Goal: Task Accomplishment & Management: Manage account settings

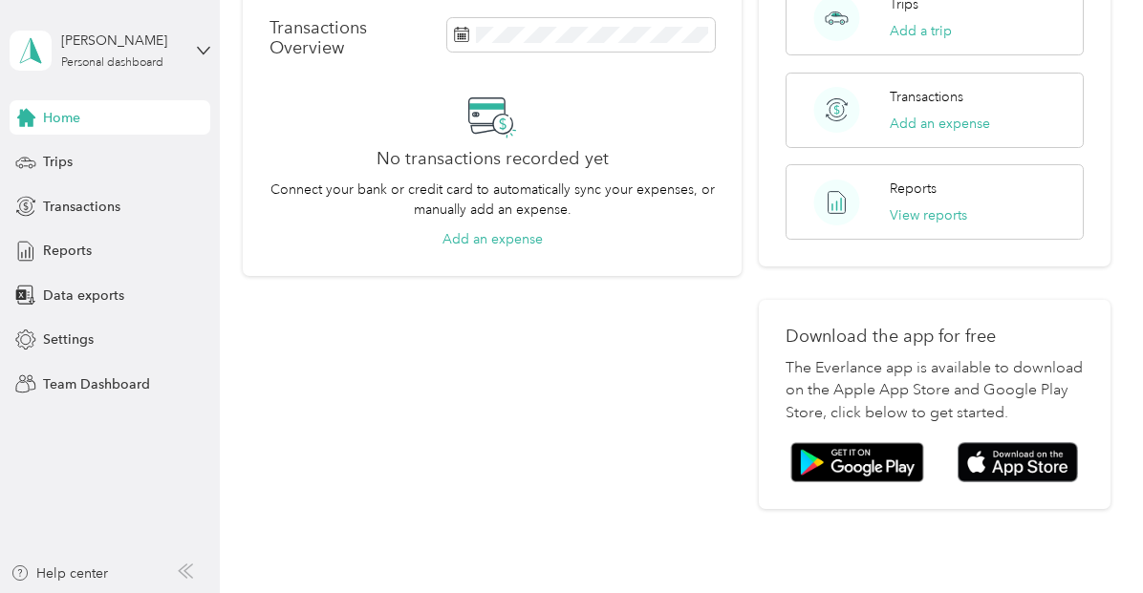
scroll to position [389, 0]
click at [1037, 441] on img at bounding box center [1017, 461] width 120 height 41
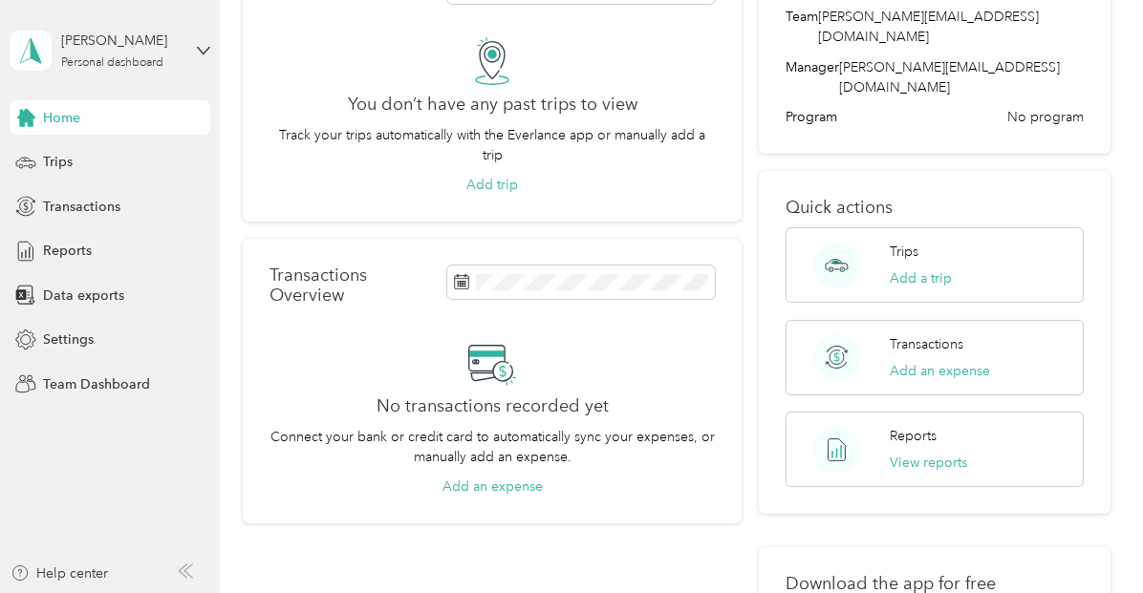
scroll to position [140, 0]
click at [78, 336] on span "Settings" at bounding box center [68, 340] width 51 height 20
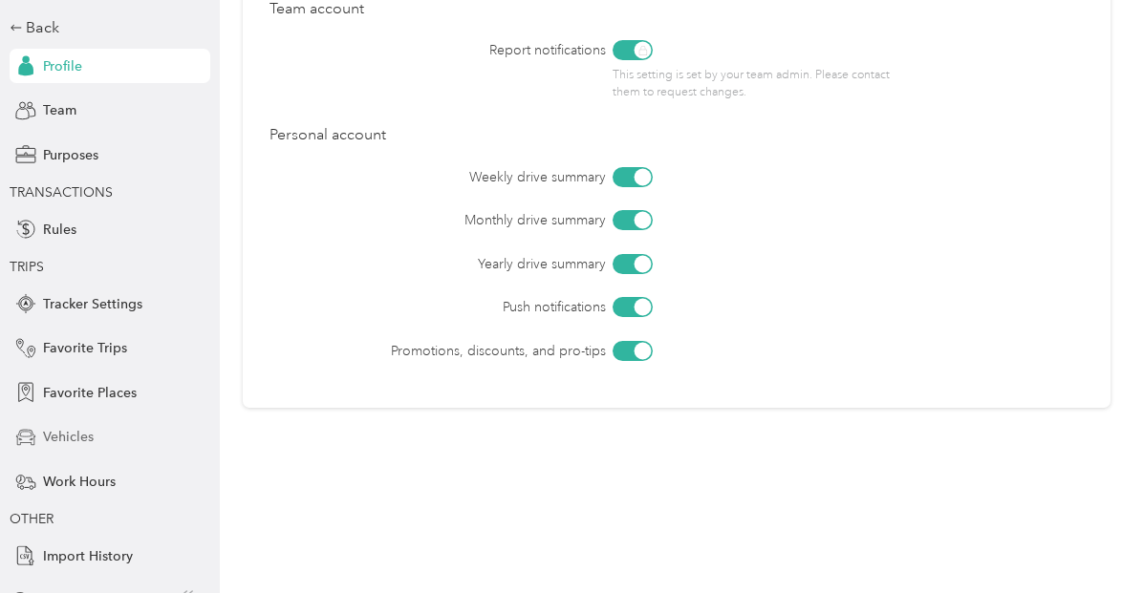
scroll to position [111, 0]
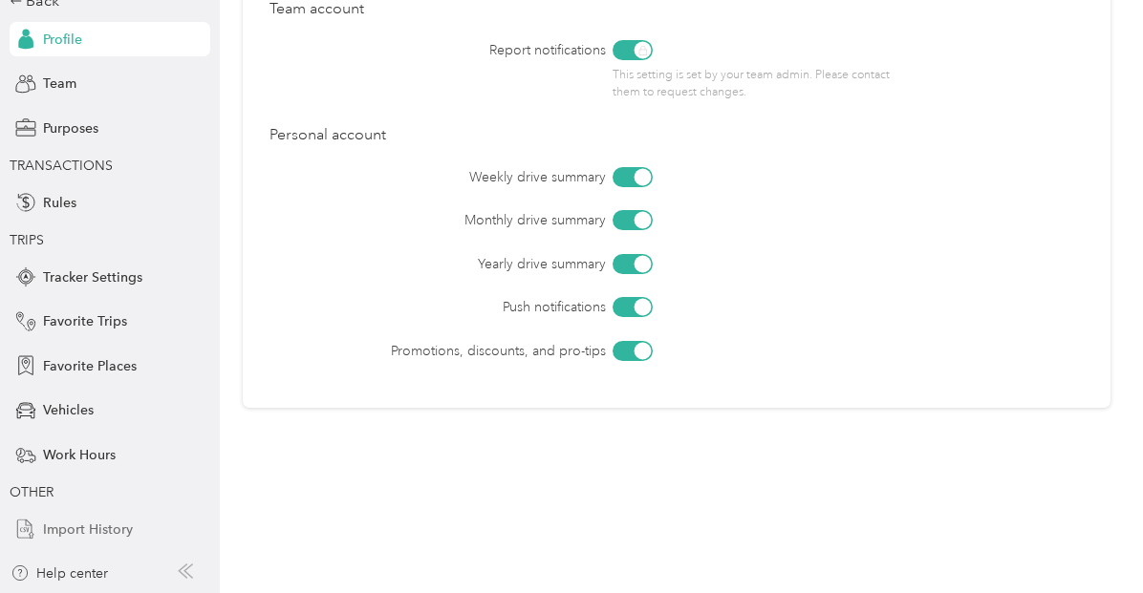
click at [103, 527] on span "Import History" at bounding box center [88, 530] width 90 height 20
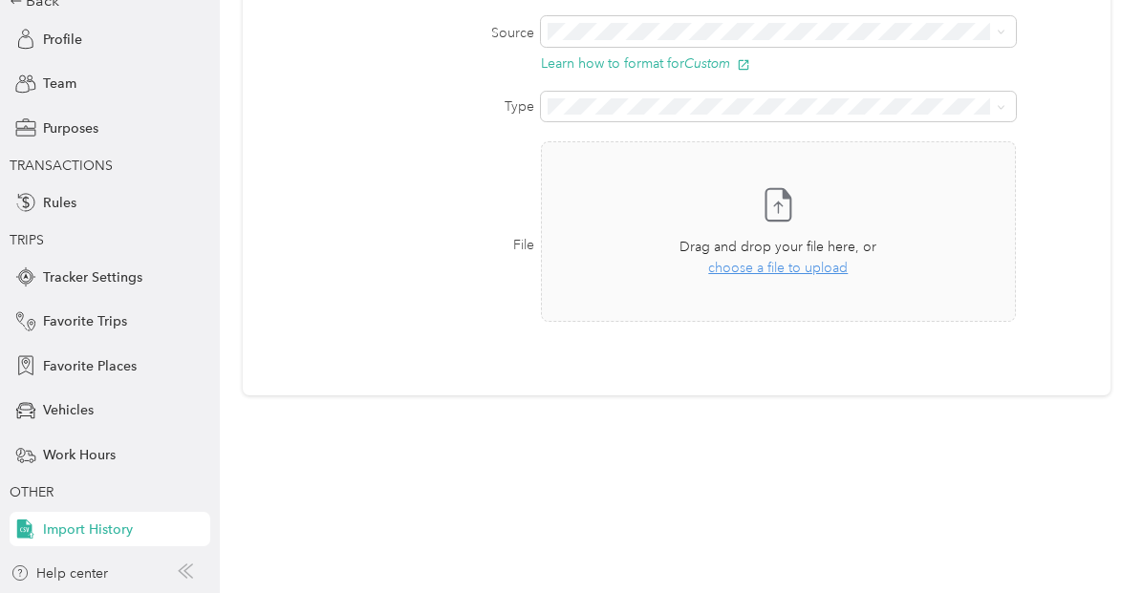
scroll to position [197, 0]
click at [75, 406] on span "Vehicles" at bounding box center [68, 410] width 51 height 20
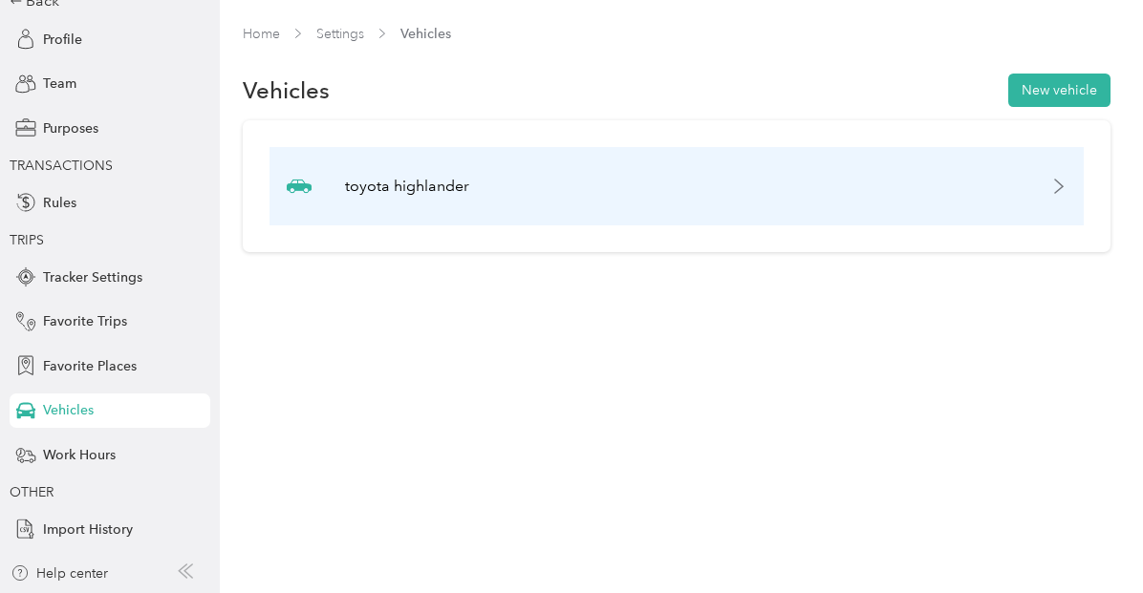
click at [1066, 186] on icon at bounding box center [1058, 186] width 15 height 15
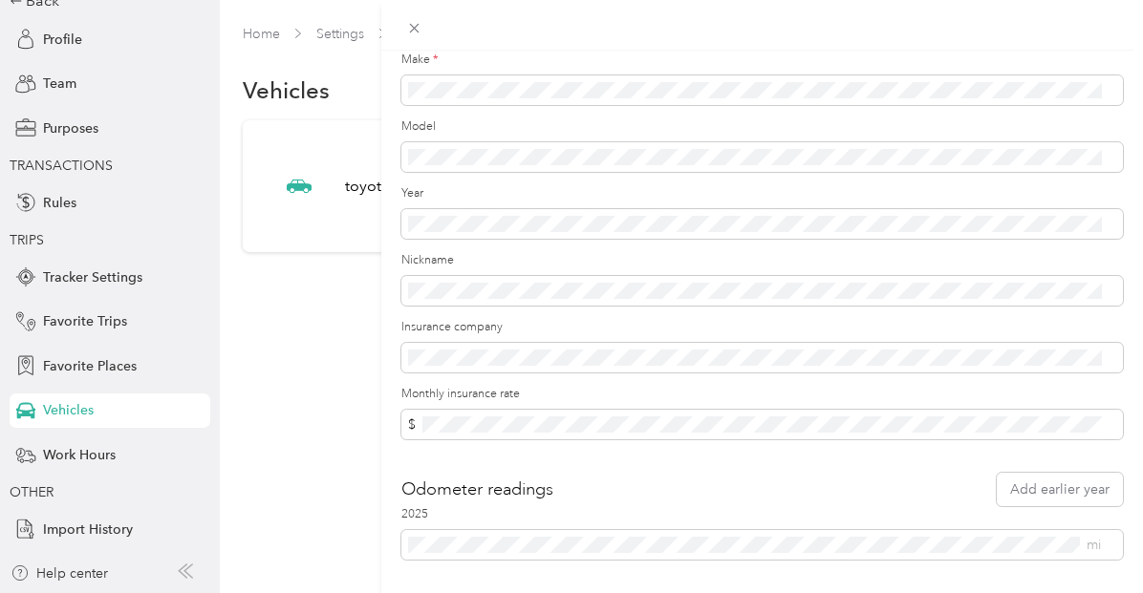
scroll to position [235, 0]
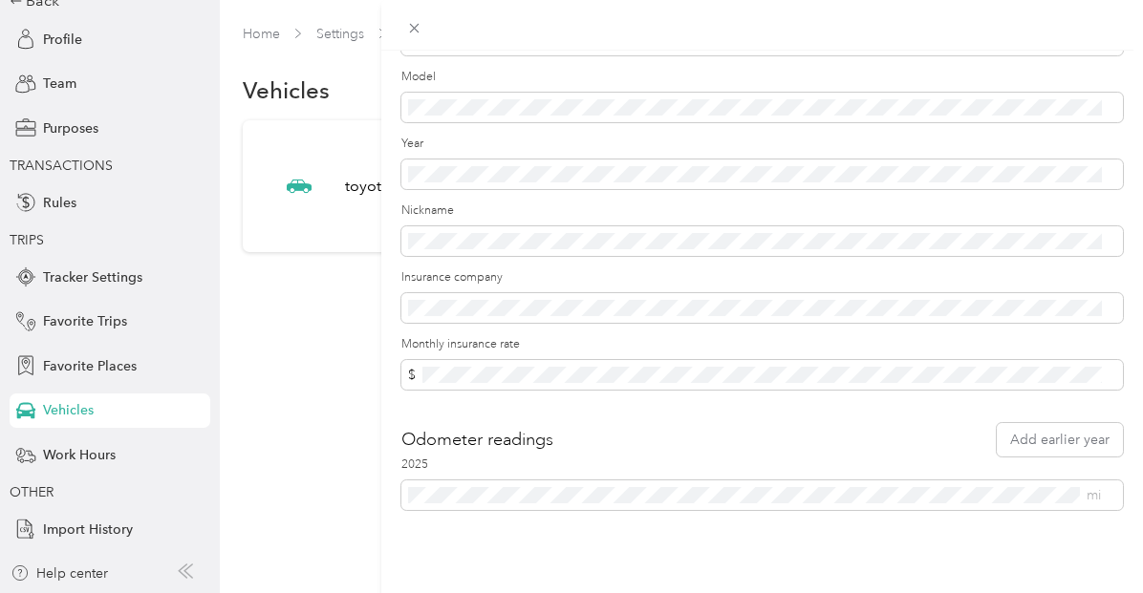
click at [64, 127] on div "Update Vehicle Save Primary vehicle Icon Sedan Make * Model Year Nickname Insur…" at bounding box center [571, 296] width 1143 height 593
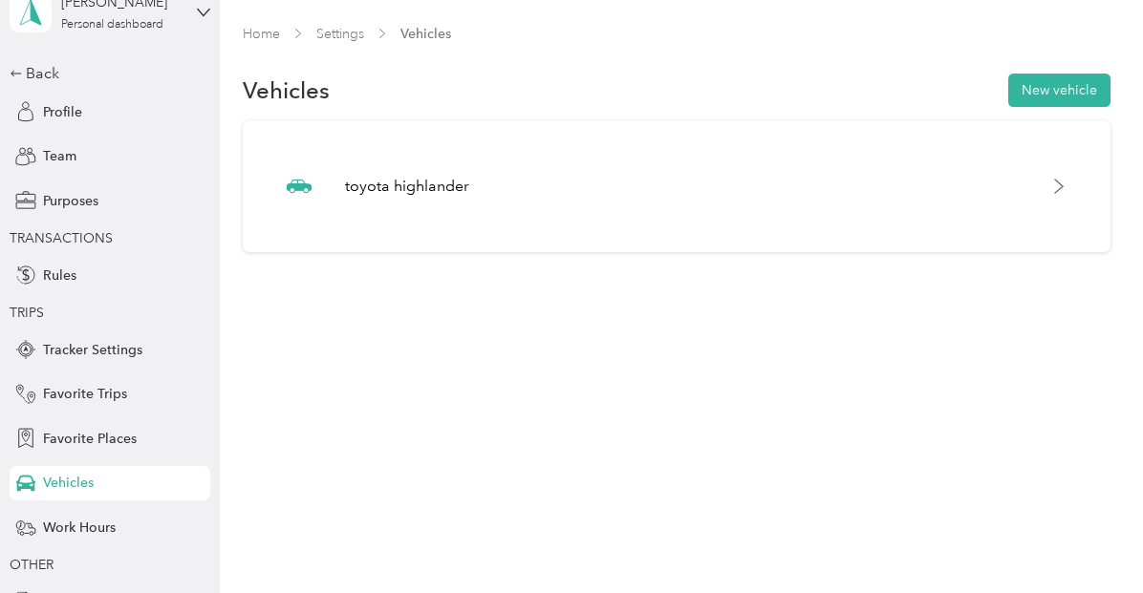
scroll to position [0, 0]
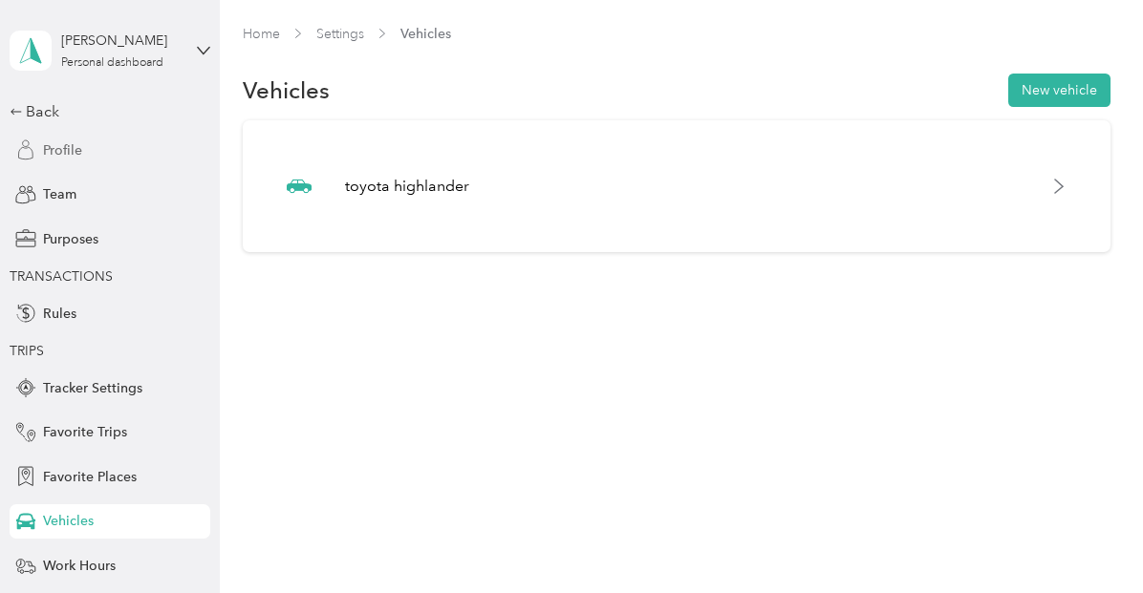
click at [65, 149] on span "Profile" at bounding box center [62, 150] width 39 height 20
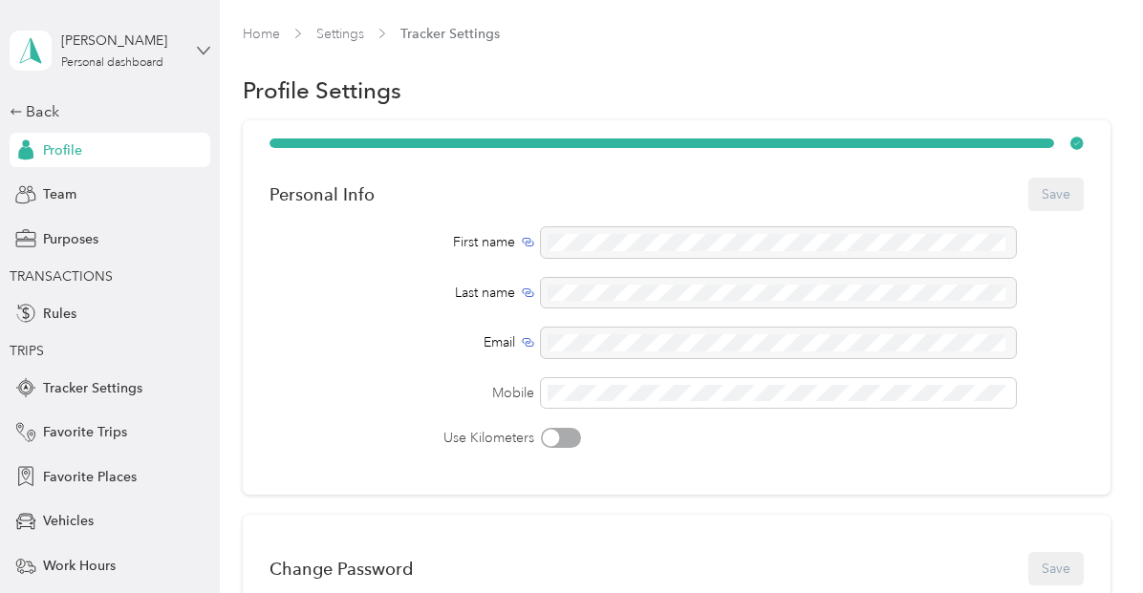
click at [197, 51] on icon at bounding box center [203, 50] width 13 height 13
click at [102, 198] on div "Personal dashboard" at bounding box center [81, 190] width 124 height 20
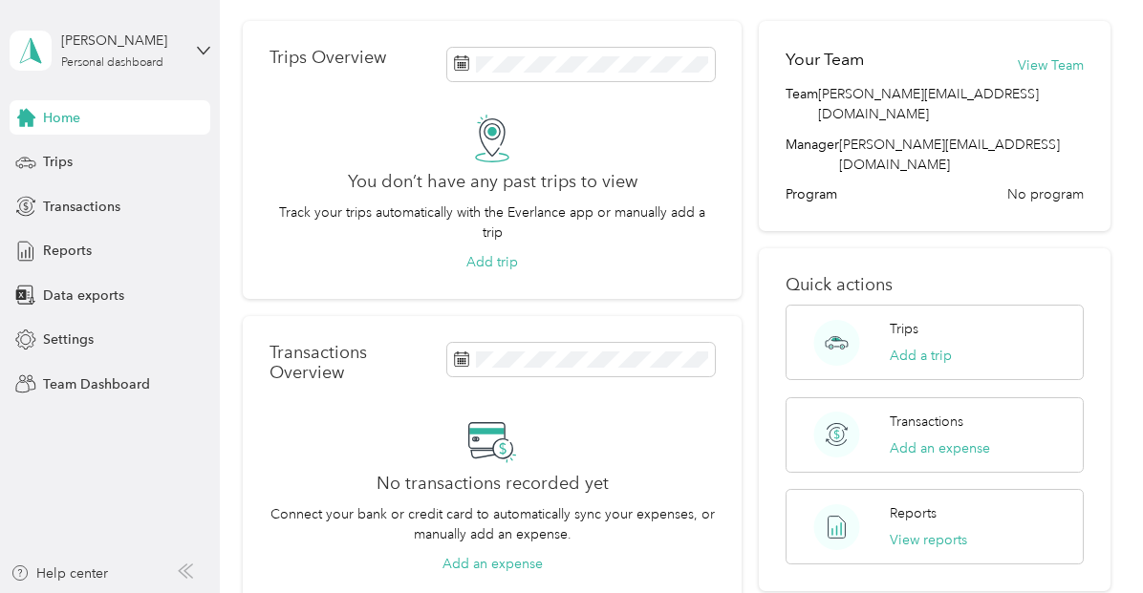
scroll to position [61, 0]
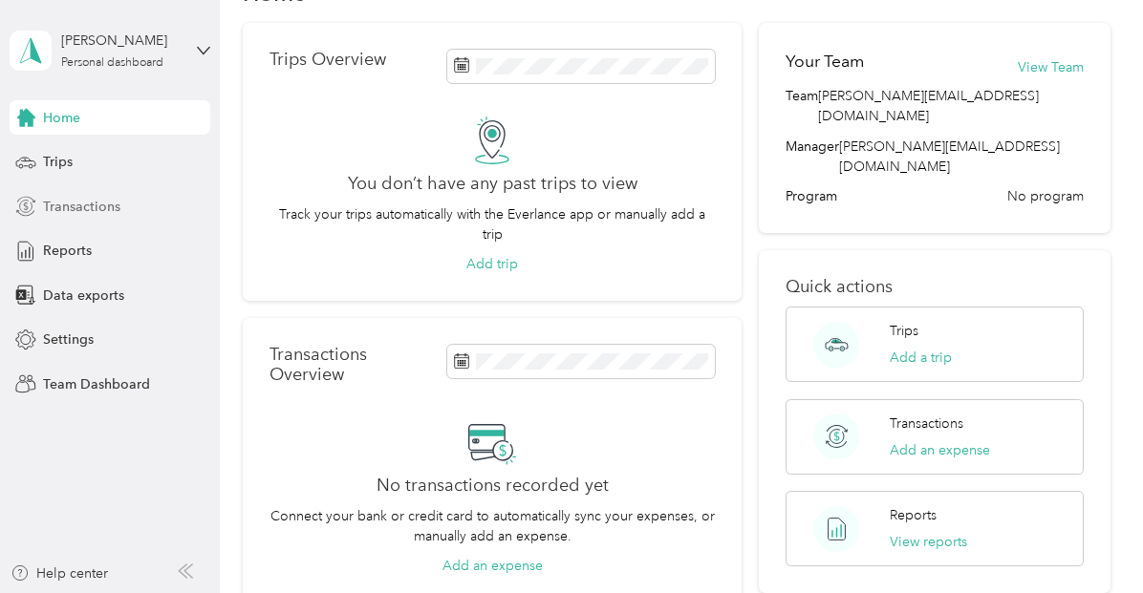
click at [75, 206] on span "Transactions" at bounding box center [81, 207] width 77 height 20
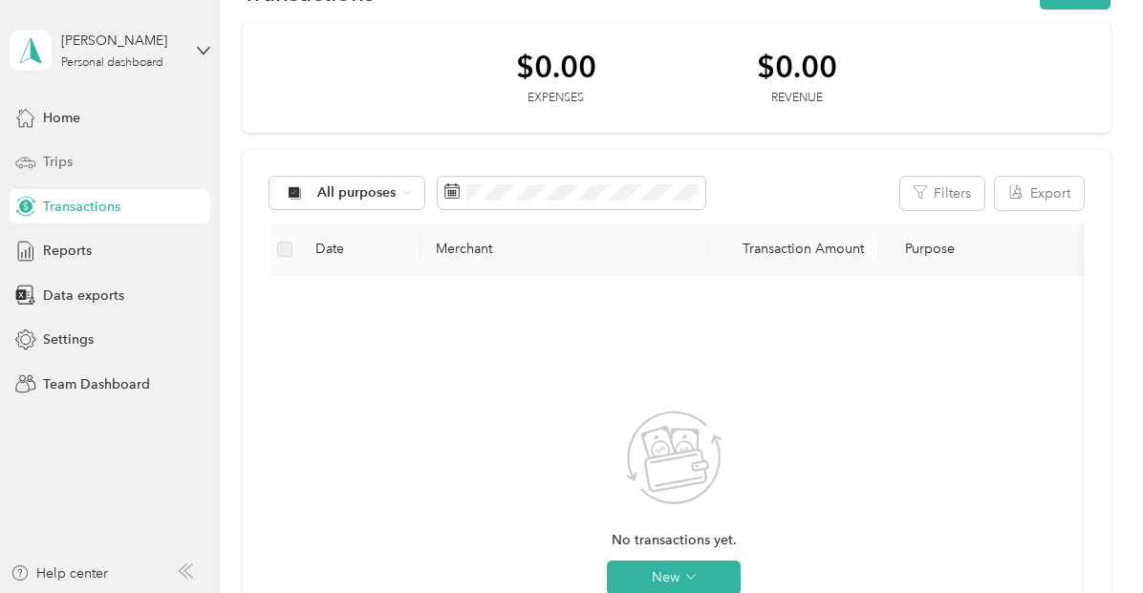
click at [64, 155] on span "Trips" at bounding box center [58, 162] width 30 height 20
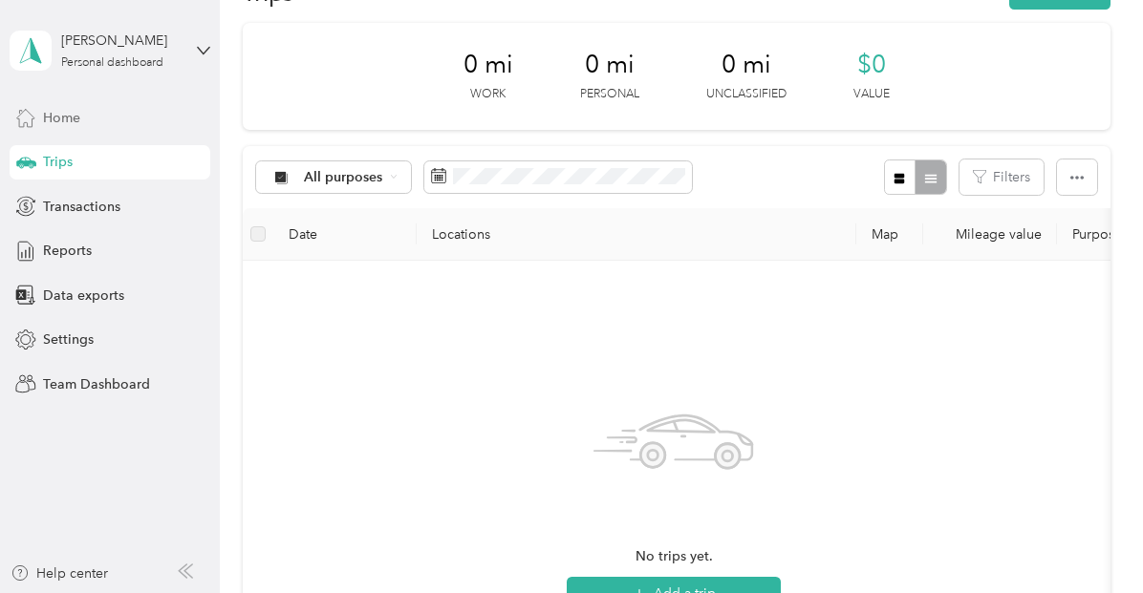
click at [59, 112] on span "Home" at bounding box center [61, 118] width 37 height 20
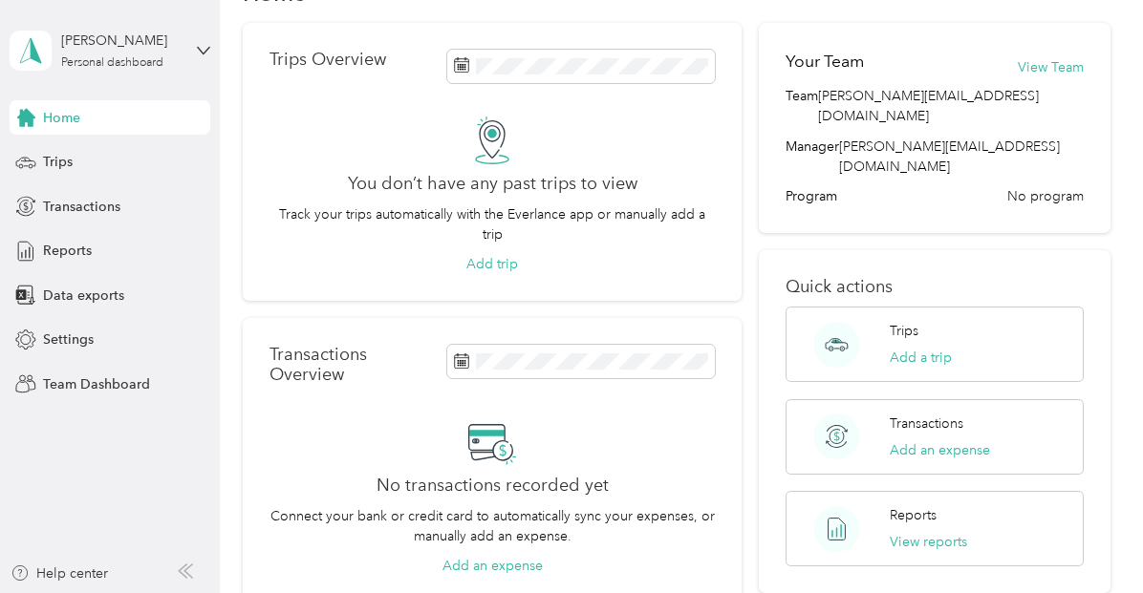
click at [59, 112] on span "Home" at bounding box center [61, 118] width 37 height 20
click at [73, 342] on span "Settings" at bounding box center [68, 340] width 51 height 20
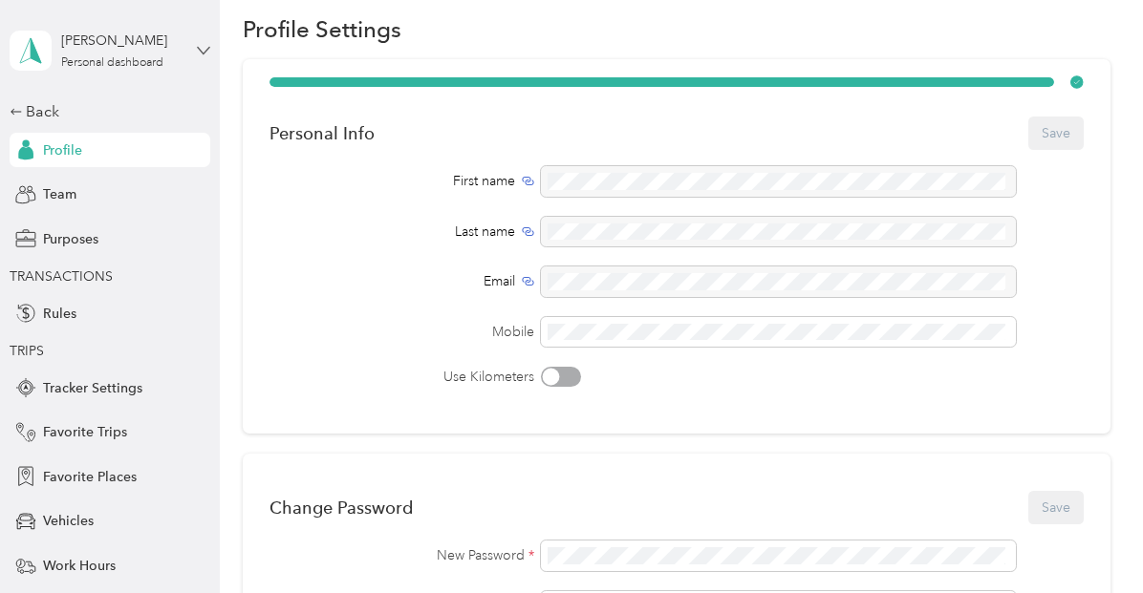
click at [201, 45] on icon at bounding box center [203, 50] width 13 height 13
click at [112, 148] on div "Team dashboard" at bounding box center [70, 147] width 102 height 20
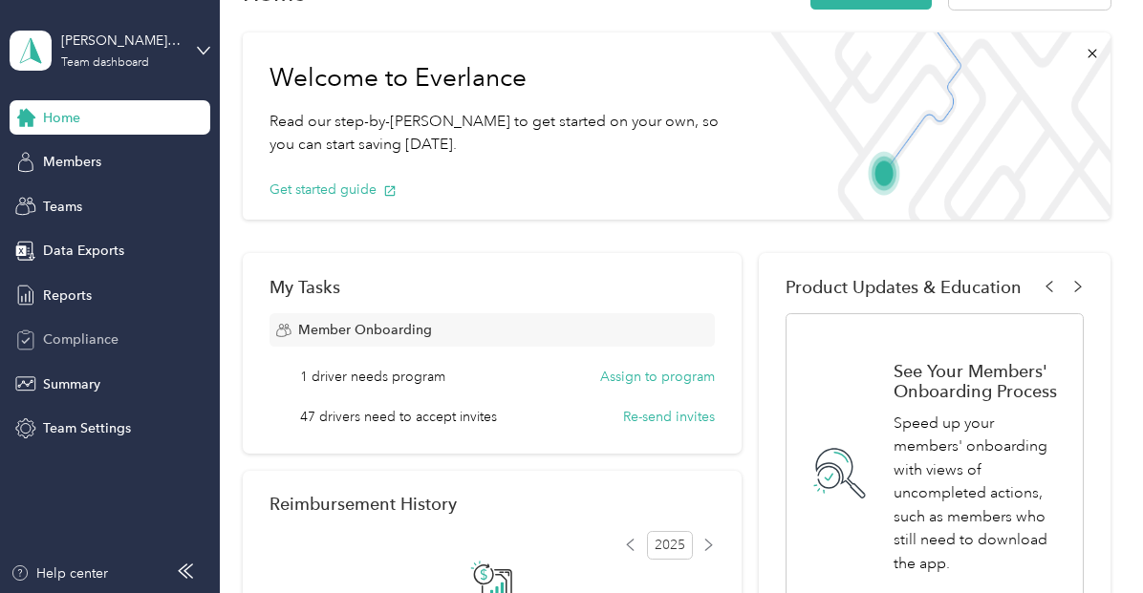
click at [99, 337] on span "Compliance" at bounding box center [80, 340] width 75 height 20
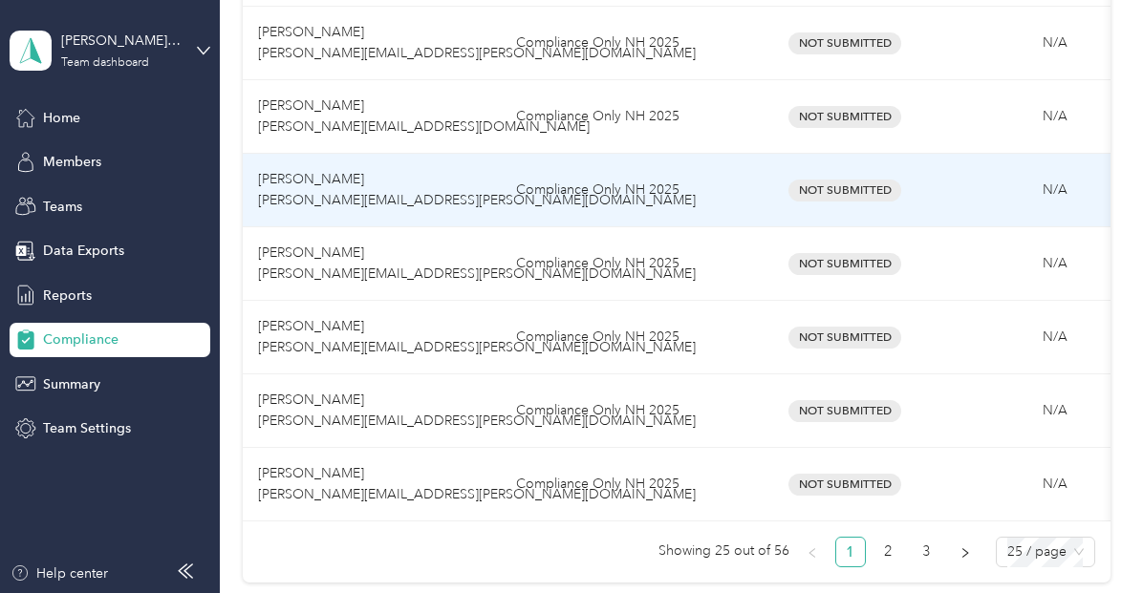
scroll to position [1744, 0]
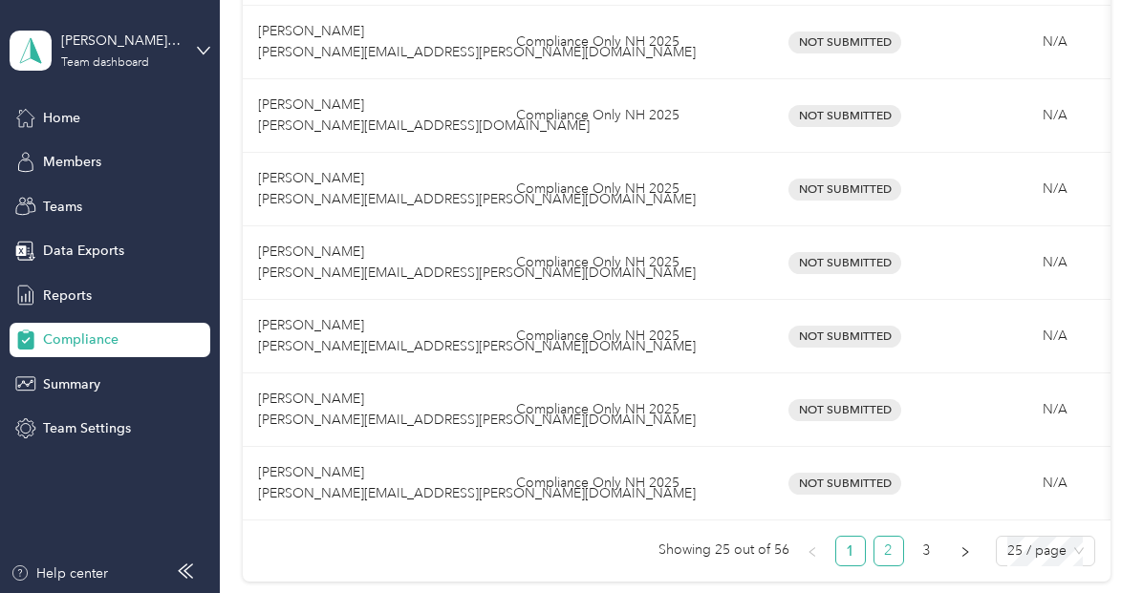
click at [878, 552] on link "2" at bounding box center [888, 551] width 29 height 29
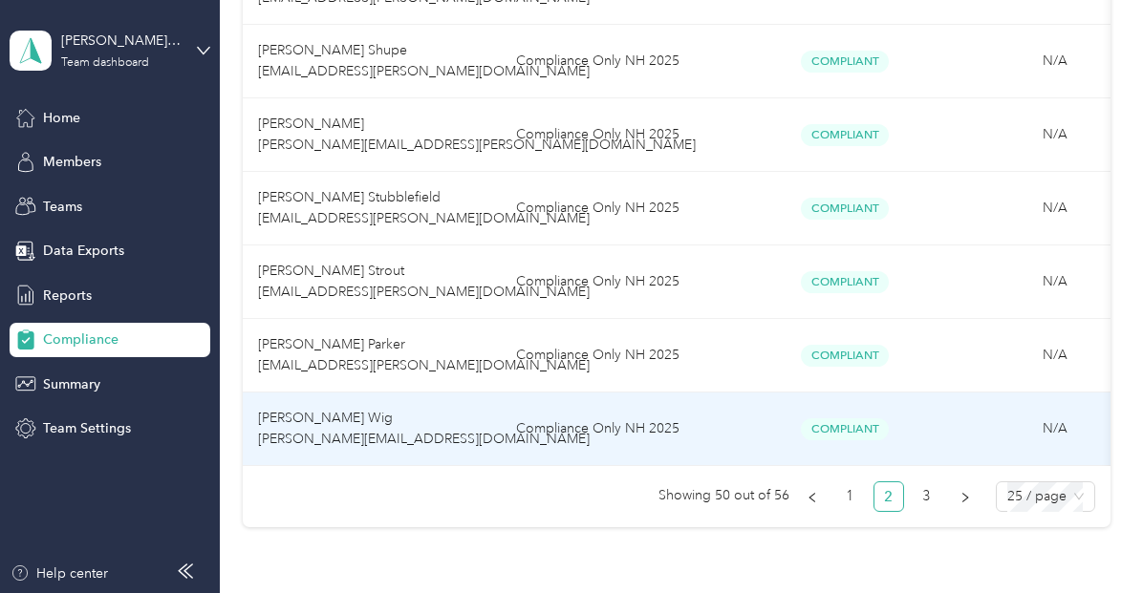
scroll to position [1799, 0]
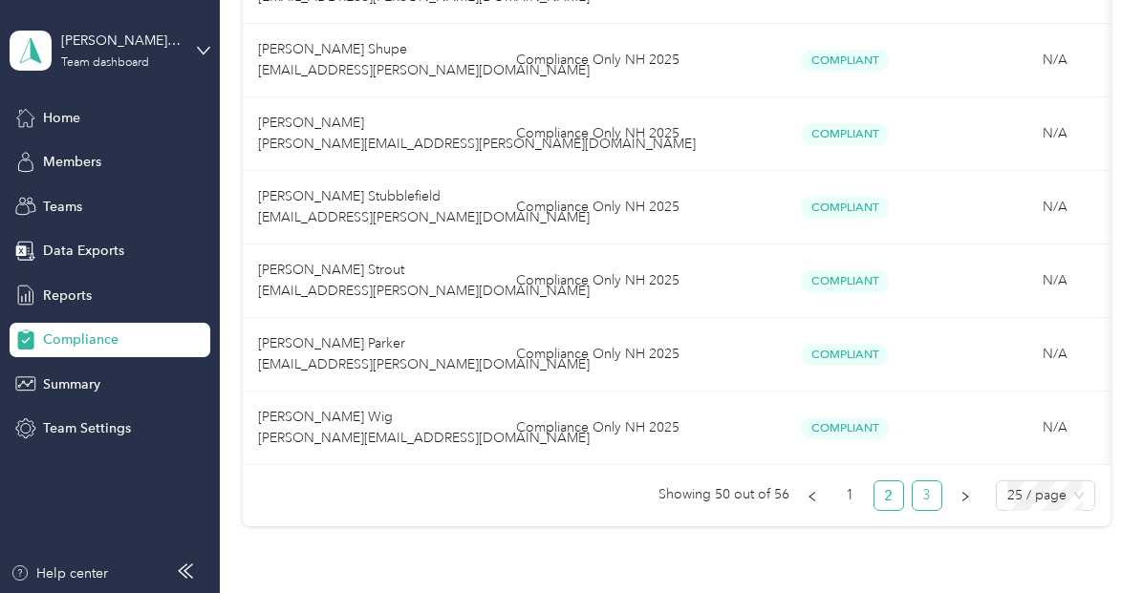
click at [924, 505] on link "3" at bounding box center [926, 496] width 29 height 29
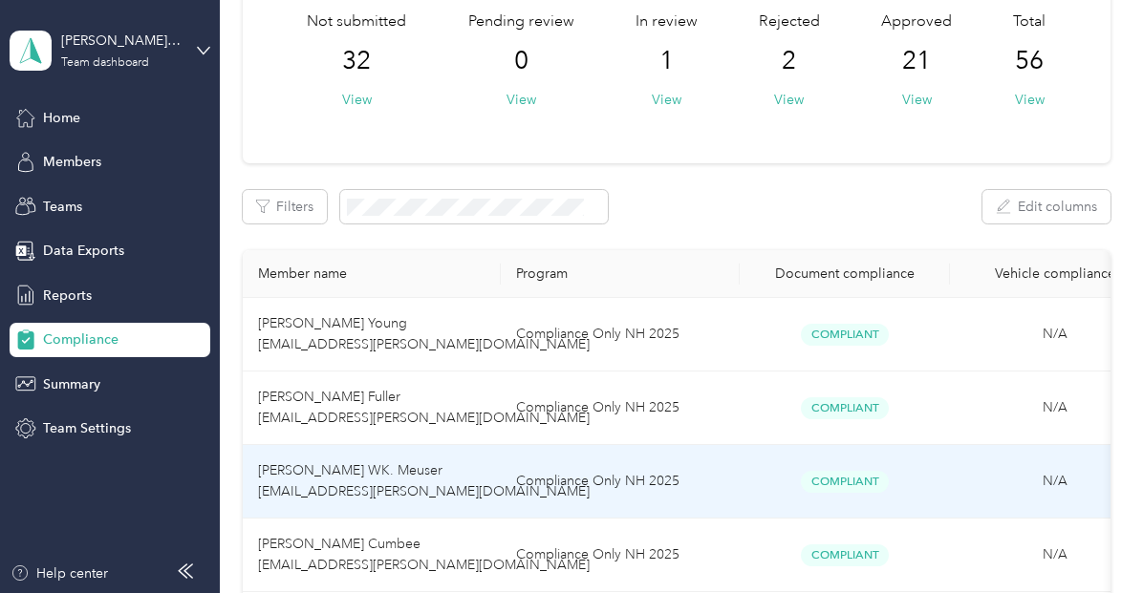
scroll to position [111, 0]
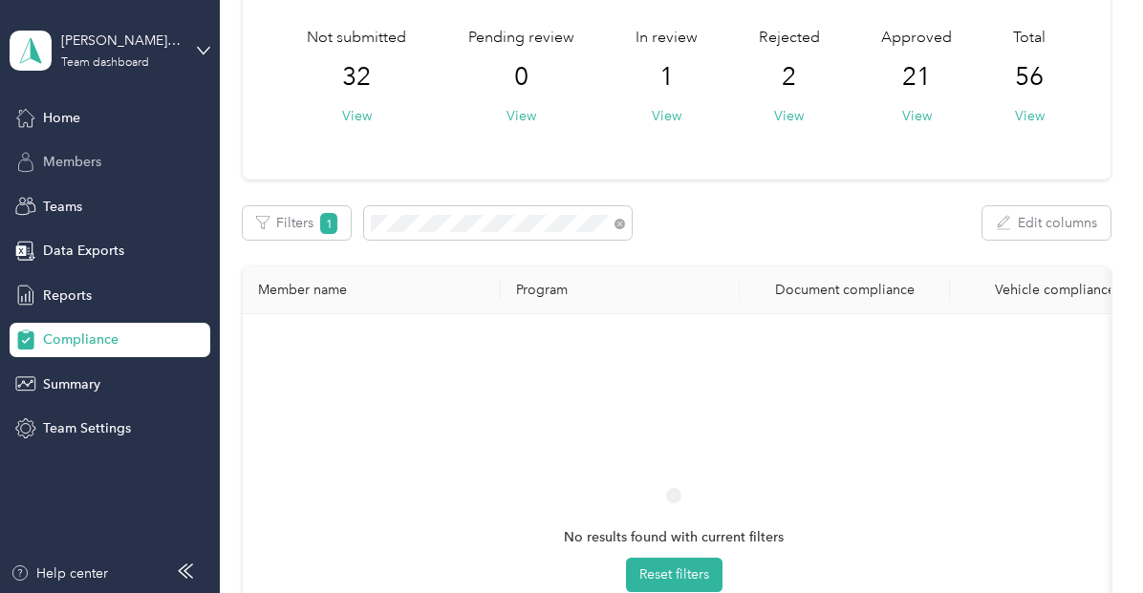
click at [80, 156] on span "Members" at bounding box center [72, 162] width 58 height 20
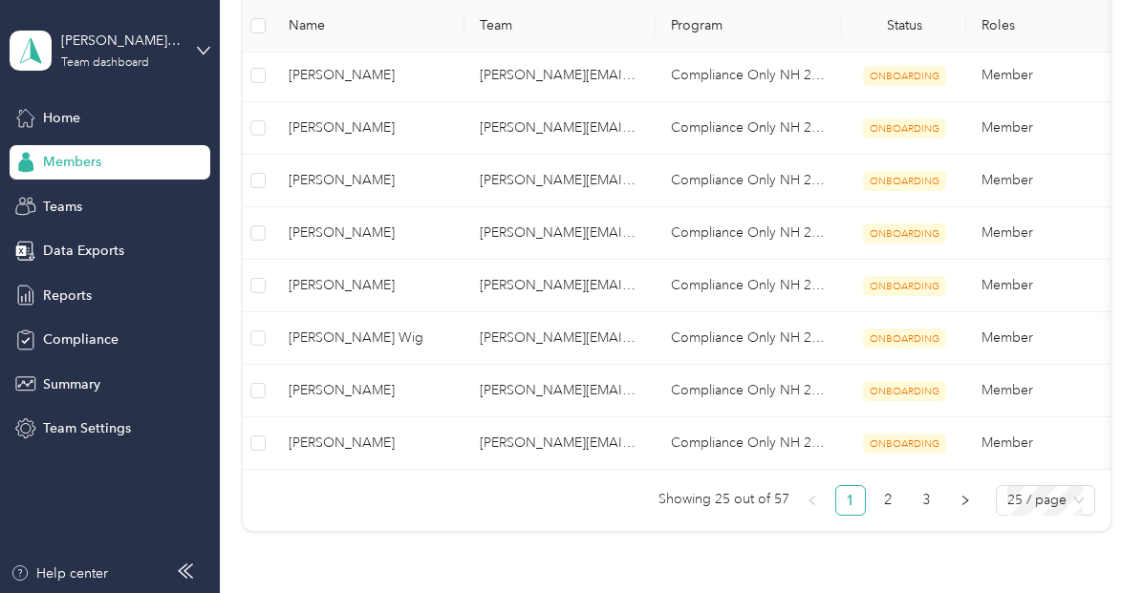
scroll to position [1203, 0]
click at [882, 505] on link "2" at bounding box center [888, 498] width 29 height 29
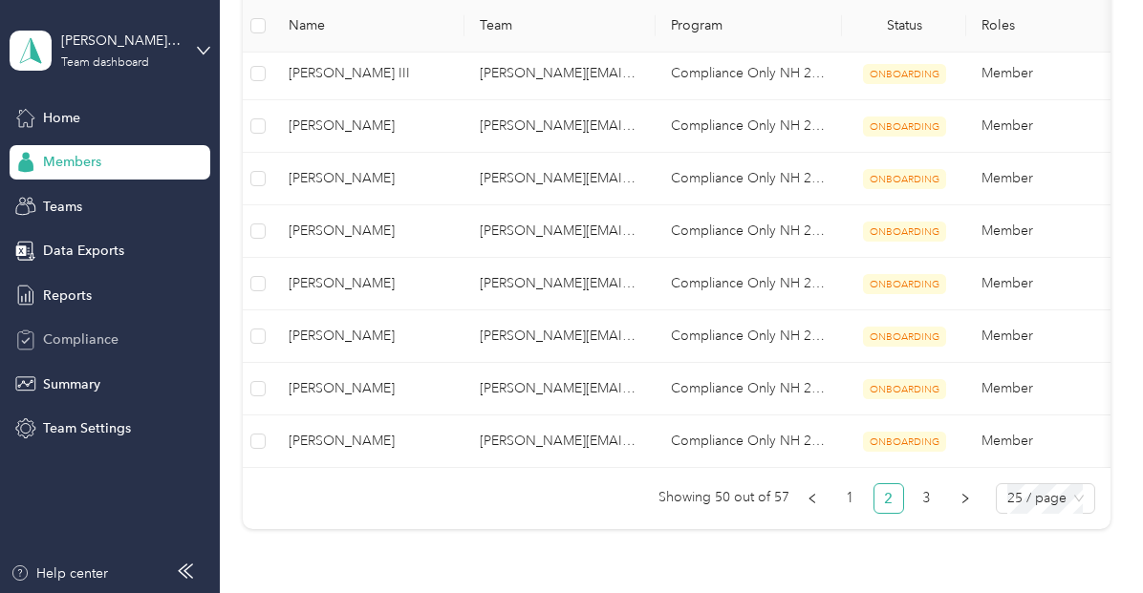
click at [88, 336] on span "Compliance" at bounding box center [80, 340] width 75 height 20
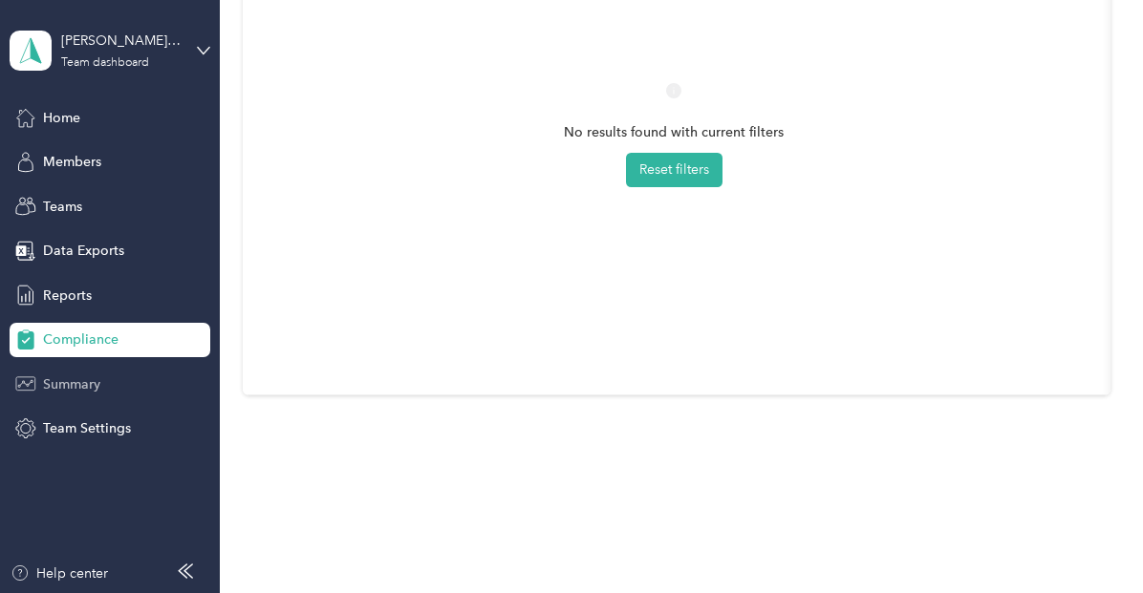
click at [70, 385] on span "Summary" at bounding box center [71, 385] width 57 height 20
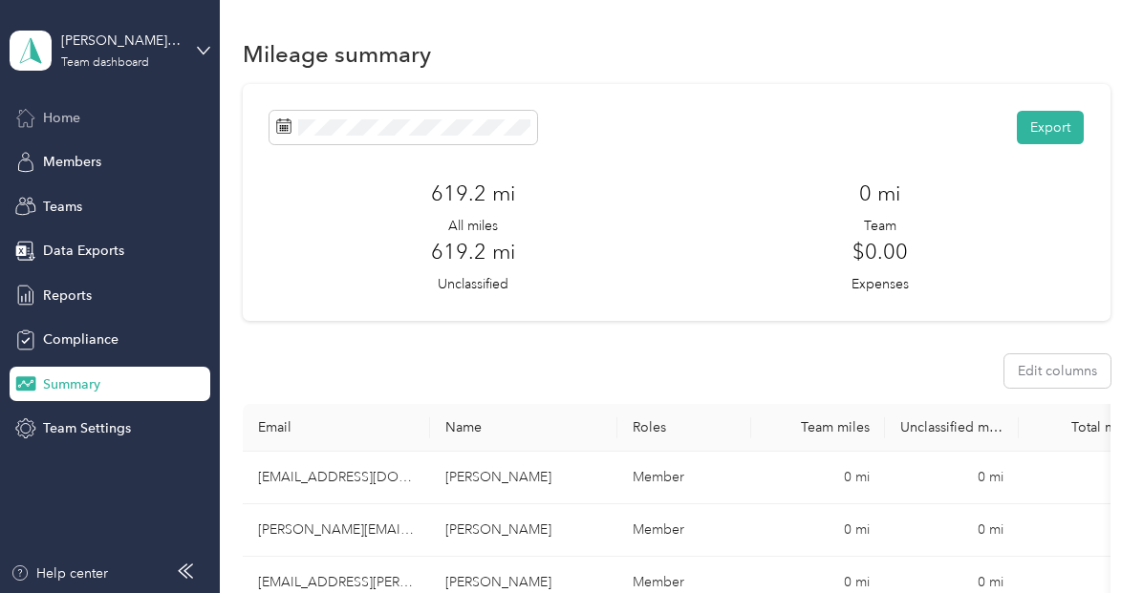
click at [63, 115] on span "Home" at bounding box center [61, 118] width 37 height 20
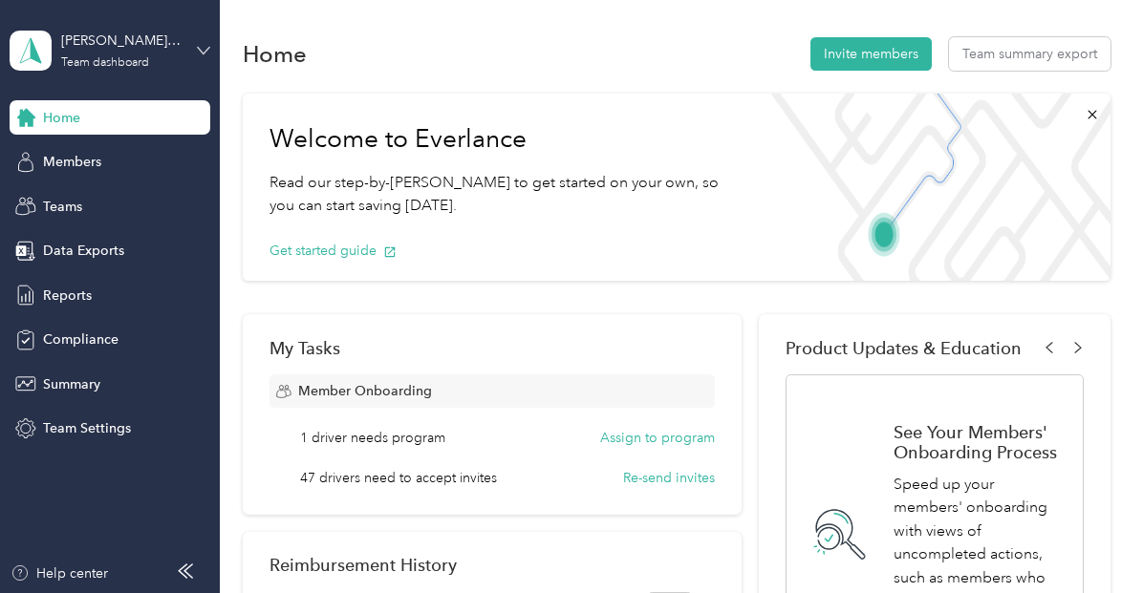
click at [203, 47] on icon at bounding box center [203, 50] width 13 height 13
click at [138, 202] on div "Personal dashboard" at bounding box center [264, 191] width 483 height 33
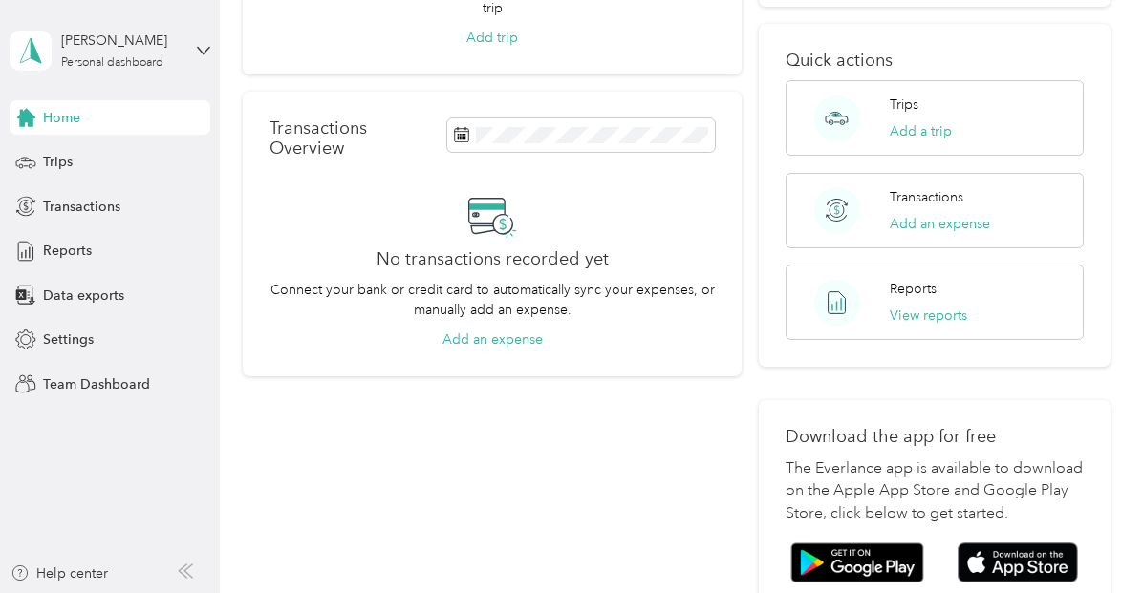
scroll to position [282, 0]
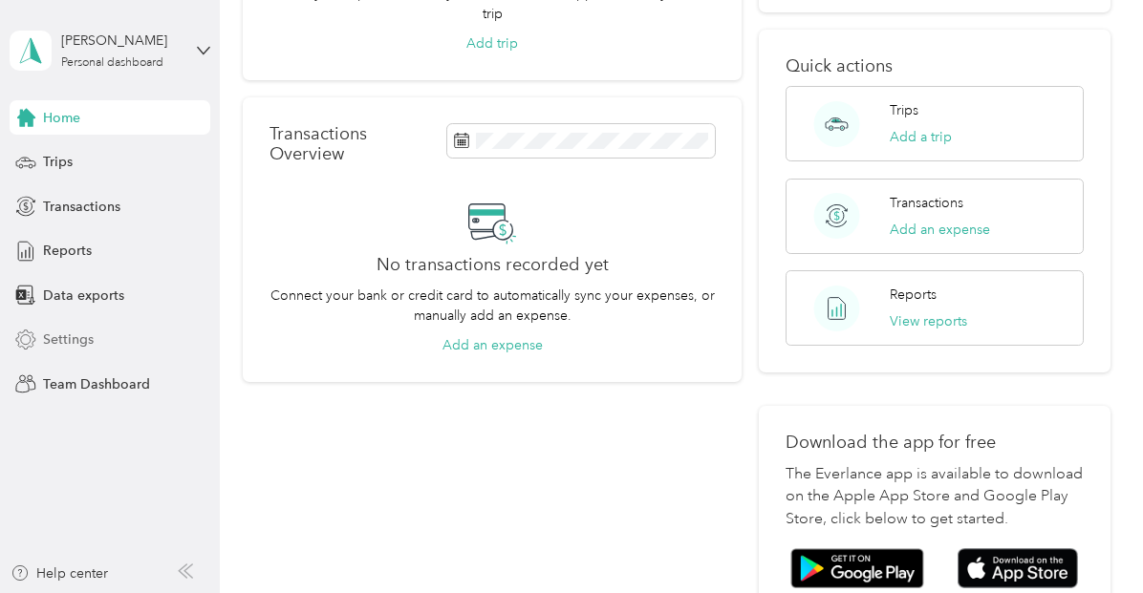
click at [82, 335] on span "Settings" at bounding box center [68, 340] width 51 height 20
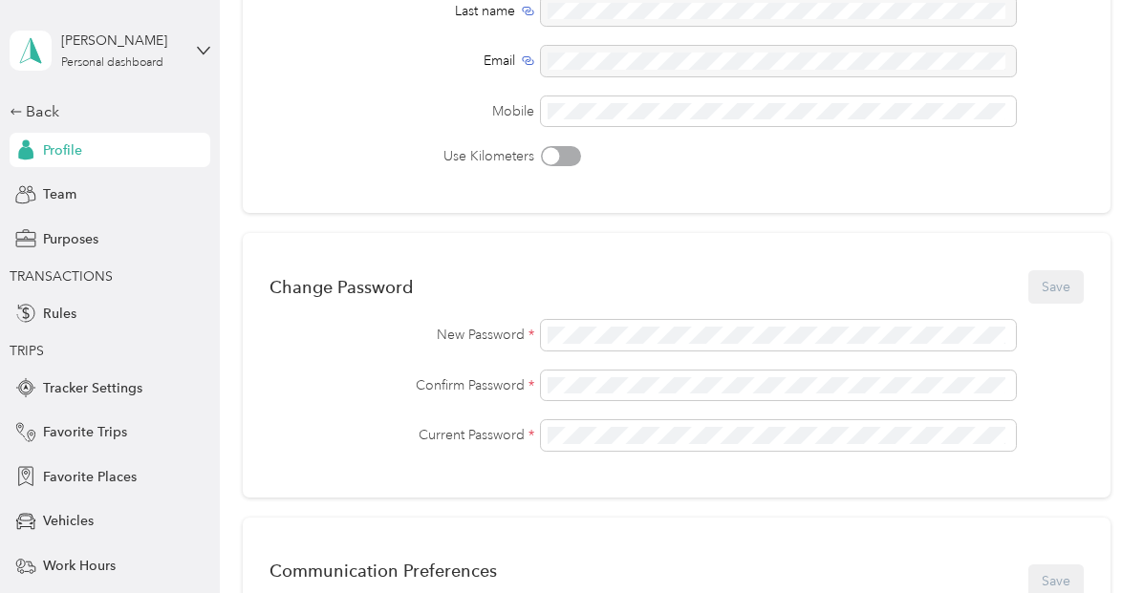
click at [472, 470] on div "Change Password Save New Password * Confirm Password * Current Password *" at bounding box center [676, 365] width 867 height 265
click at [1049, 294] on button "Save" at bounding box center [1055, 286] width 55 height 33
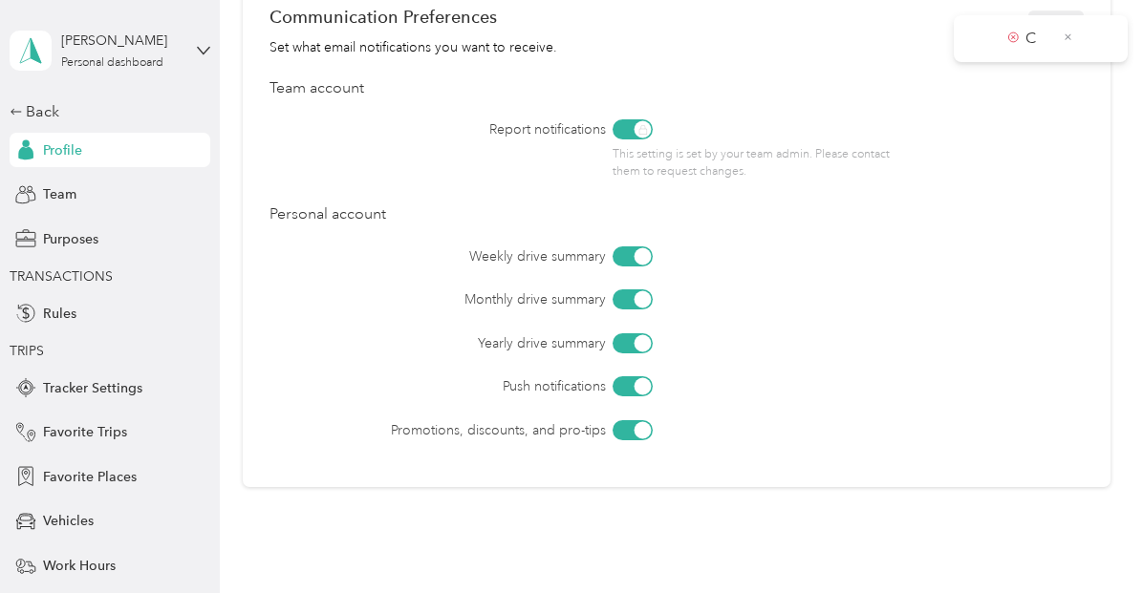
scroll to position [947, 0]
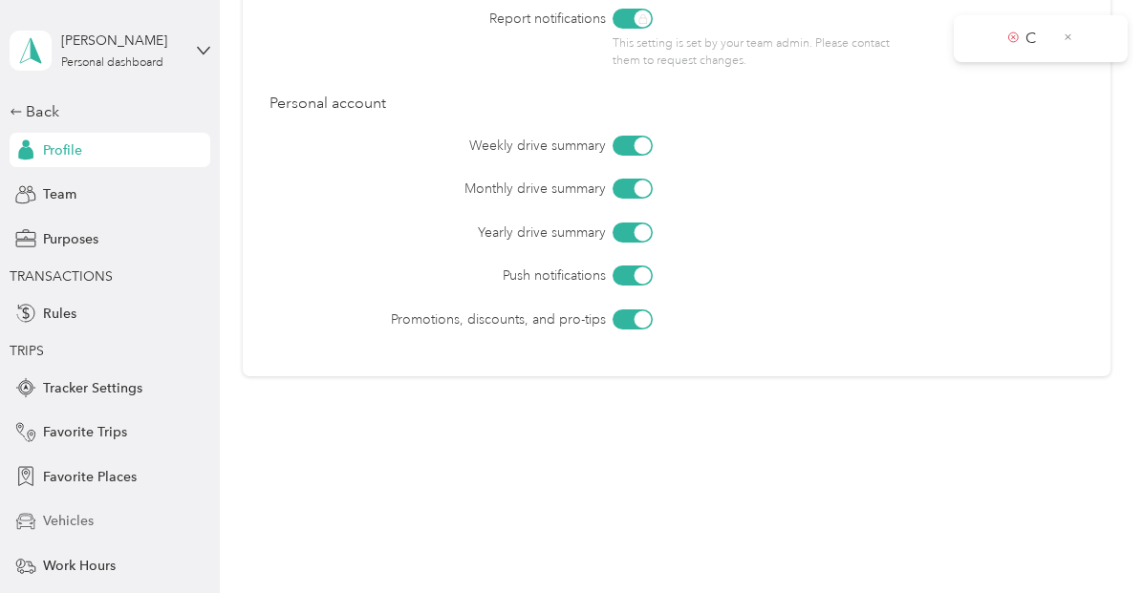
click at [64, 513] on span "Vehicles" at bounding box center [68, 521] width 51 height 20
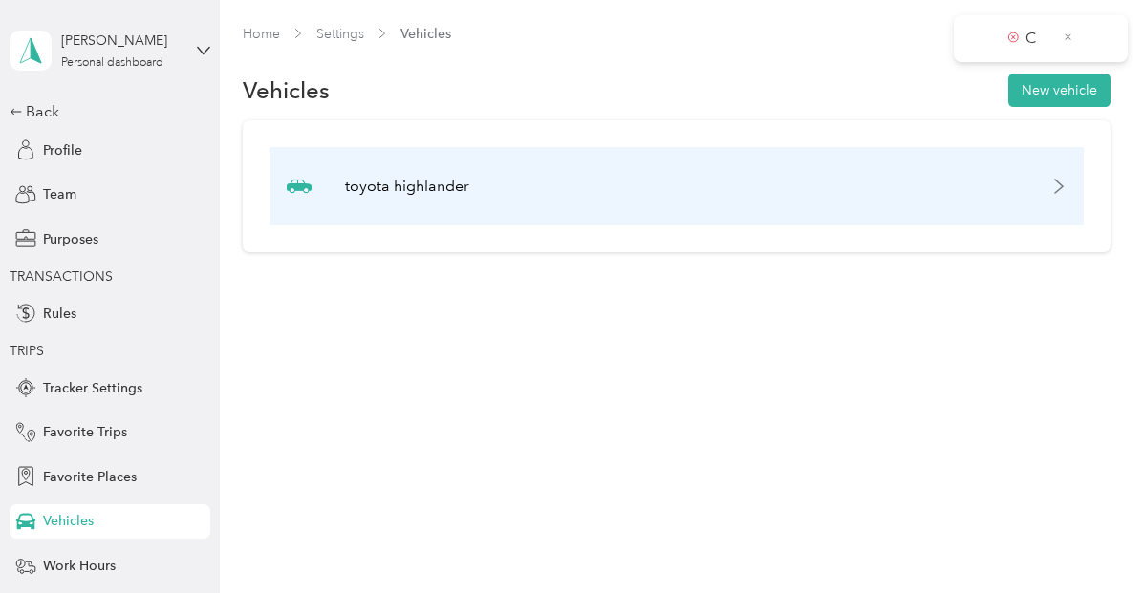
click at [1066, 180] on icon at bounding box center [1058, 186] width 15 height 15
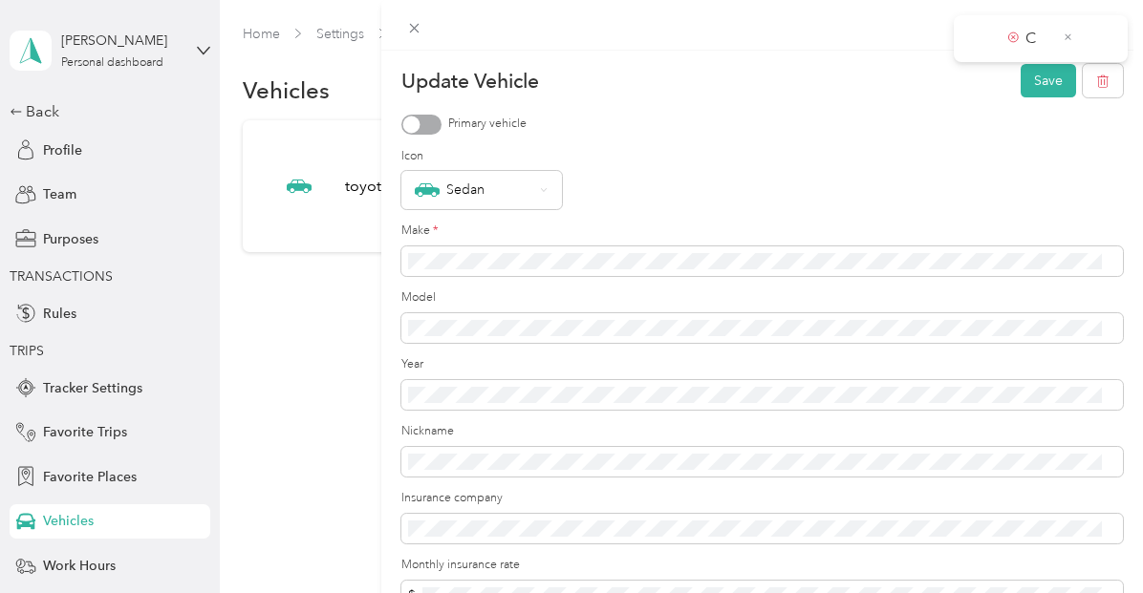
click at [307, 203] on div "Update Vehicle Save Primary vehicle Icon Sedan Make * Model Year Nickname Insur…" at bounding box center [571, 296] width 1143 height 593
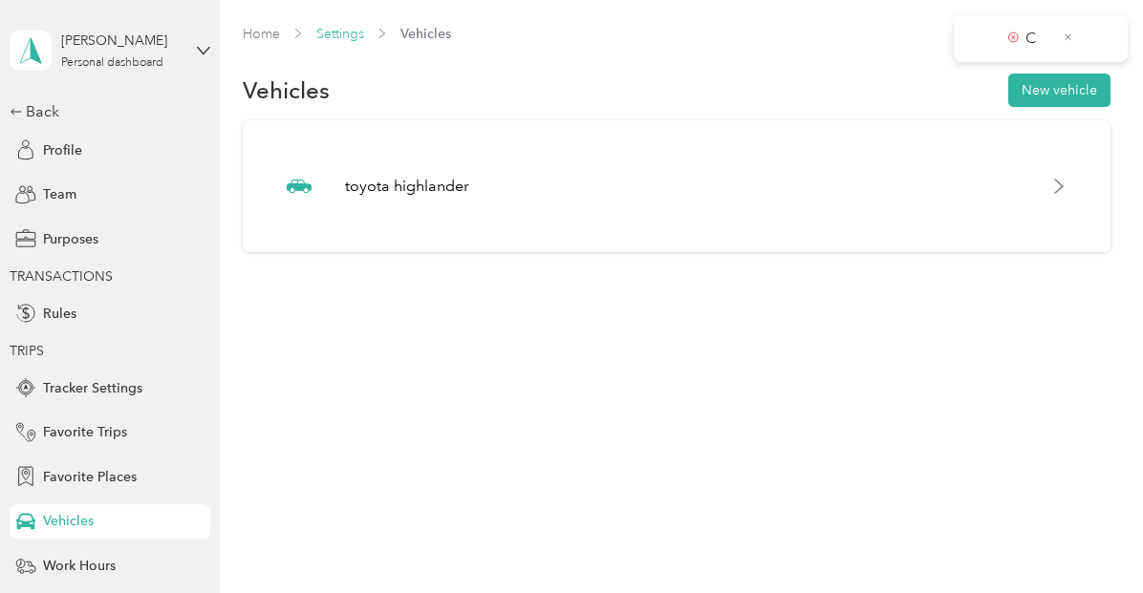
click at [350, 31] on link "Settings" at bounding box center [340, 34] width 48 height 16
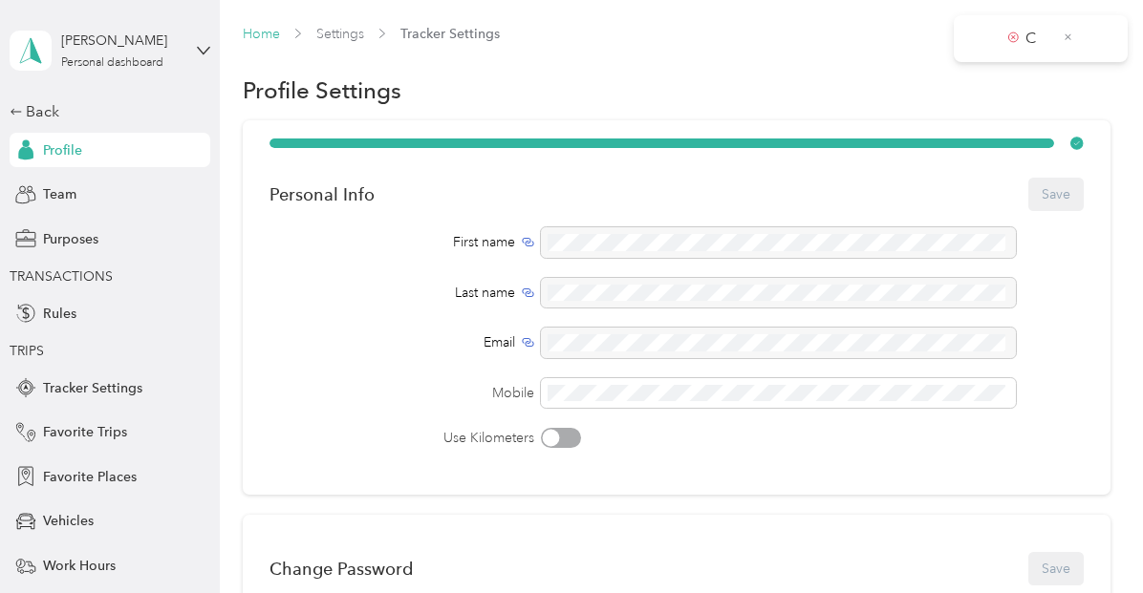
click at [274, 33] on link "Home" at bounding box center [261, 34] width 37 height 16
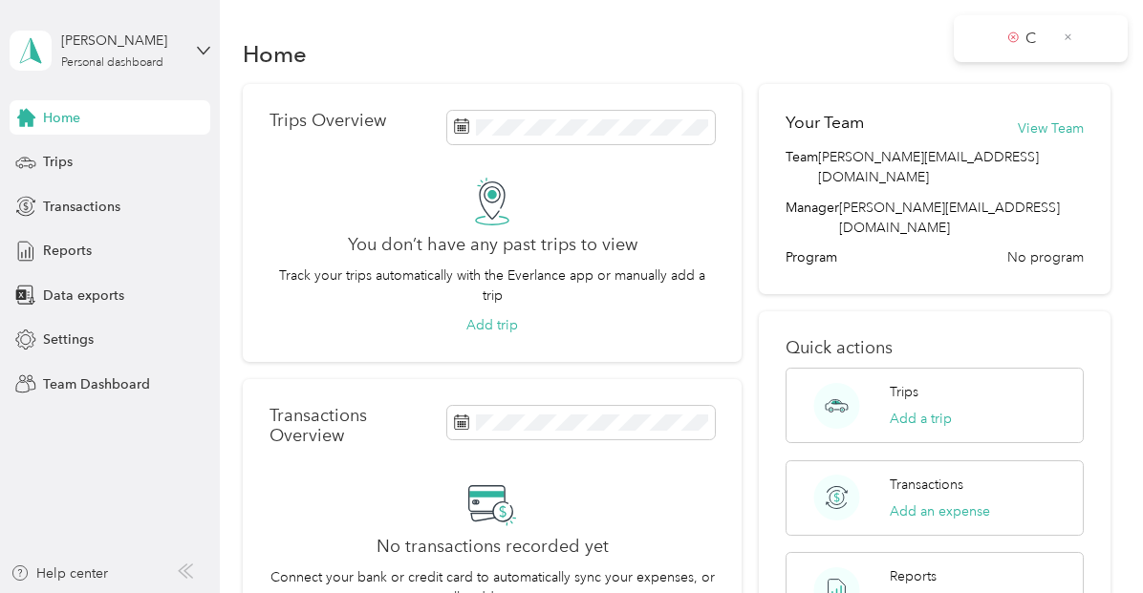
click at [183, 569] on icon at bounding box center [185, 571] width 15 height 15
